Goal: Browse casually

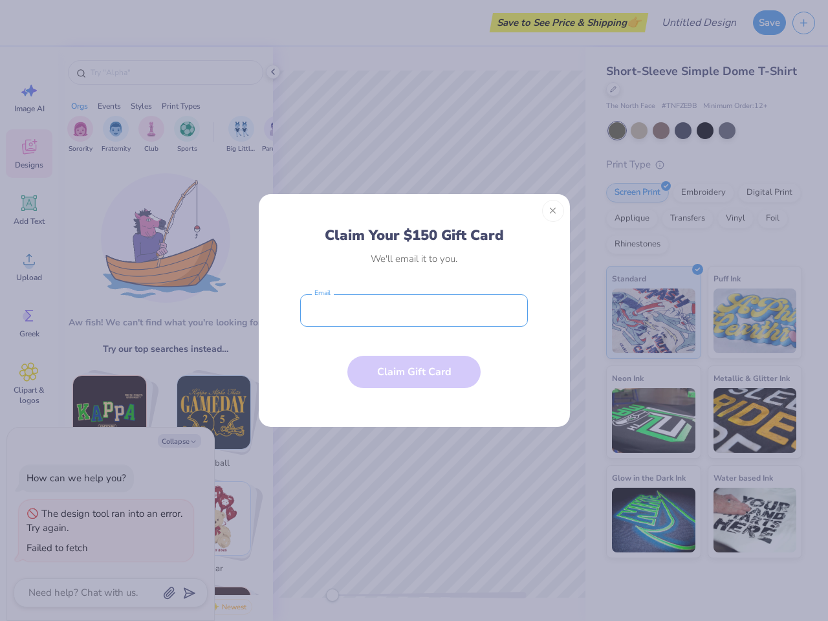
type textarea "x"
click at [414, 311] on input "email" at bounding box center [414, 310] width 228 height 32
click at [553, 211] on button "Close" at bounding box center [553, 211] width 22 height 22
